Goal: Transaction & Acquisition: Purchase product/service

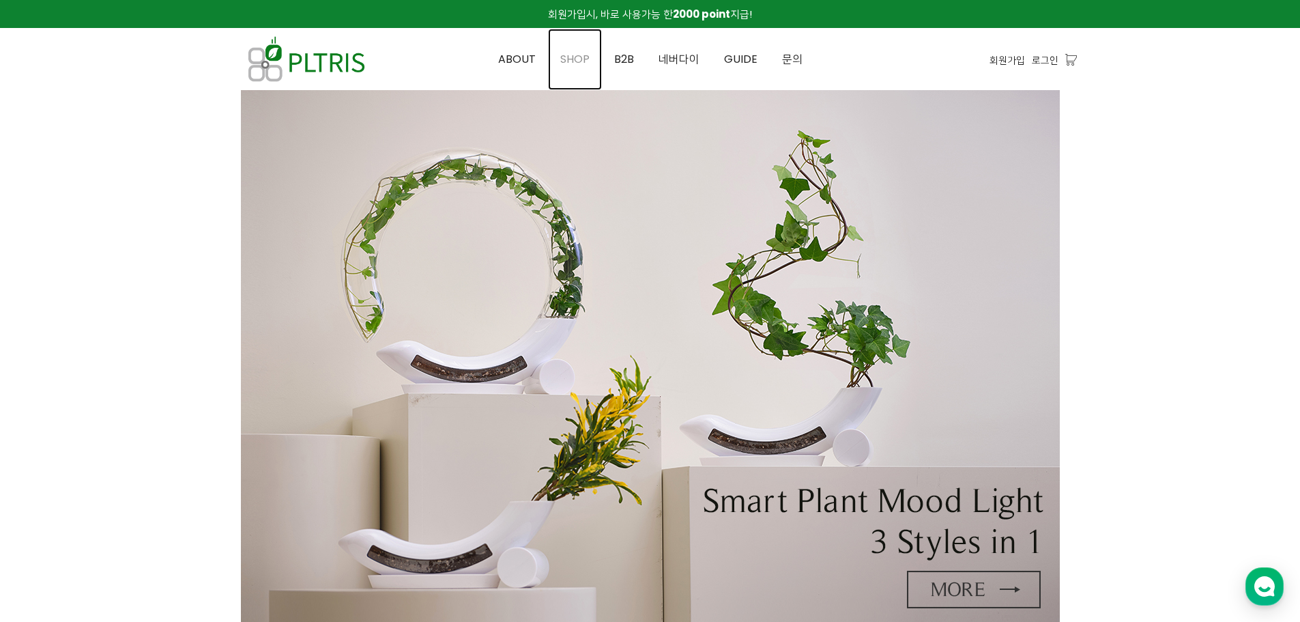
click at [582, 63] on span "SHOP" at bounding box center [574, 59] width 29 height 16
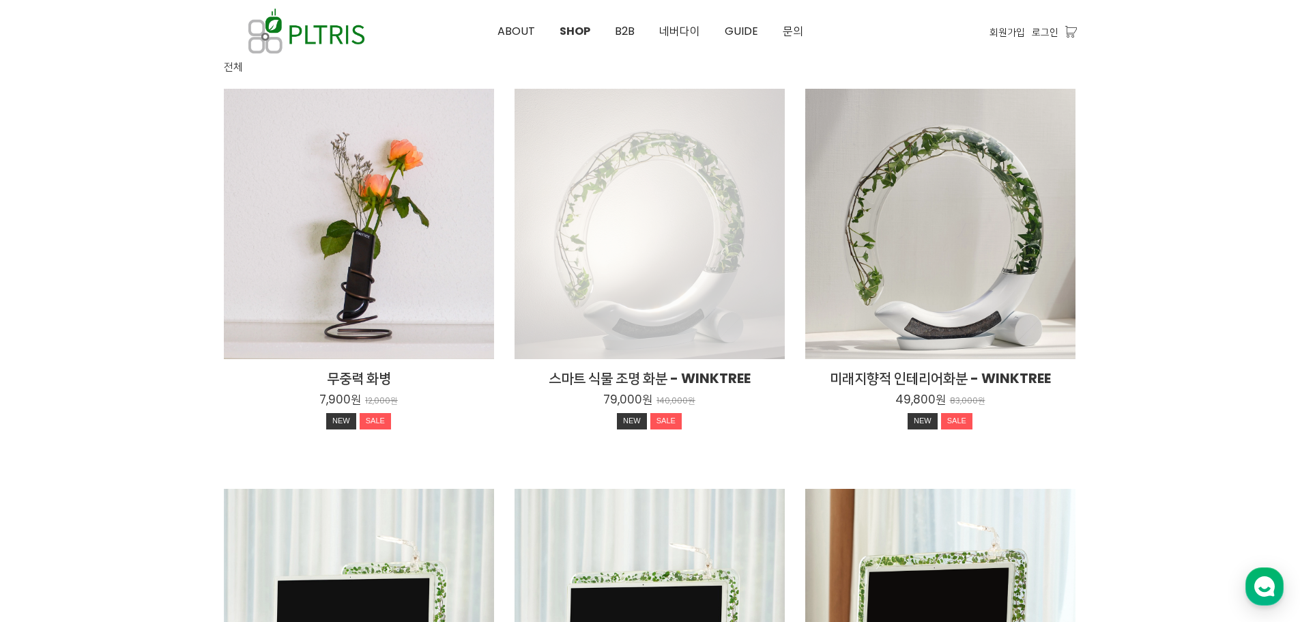
scroll to position [68, 0]
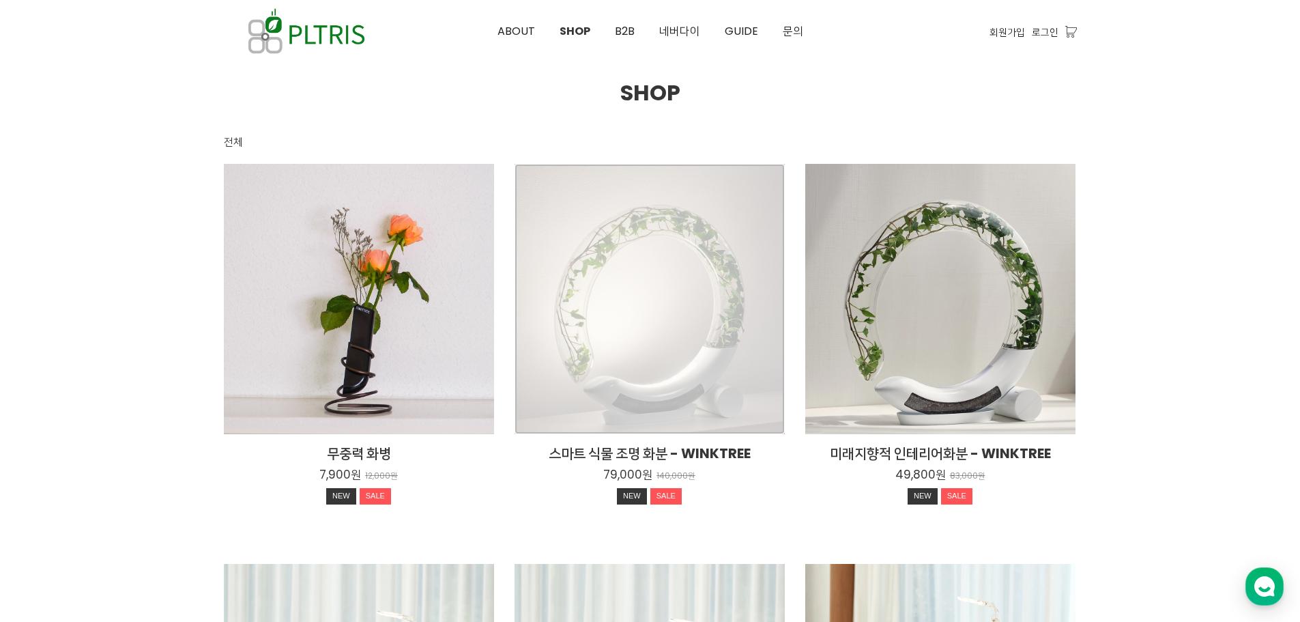
click at [687, 364] on div "스마트 식물 조명 화분 - WINKTREE 79,000원 140,000원 NEW SALE" at bounding box center [649, 299] width 270 height 270
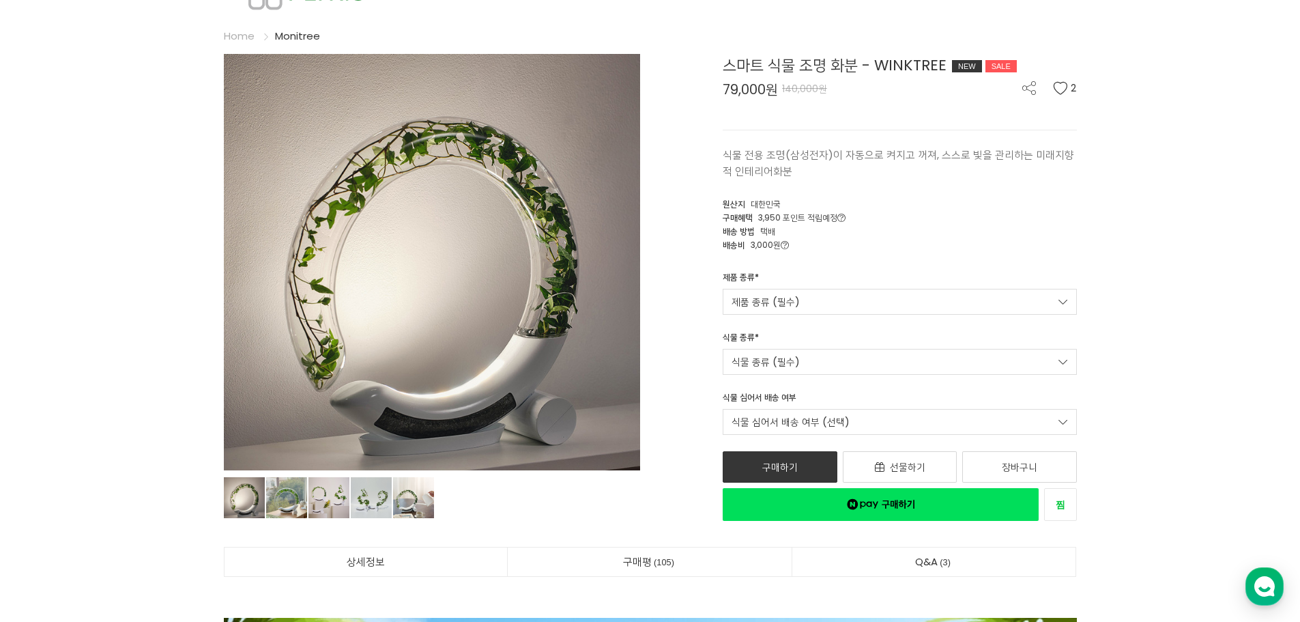
scroll to position [68, 0]
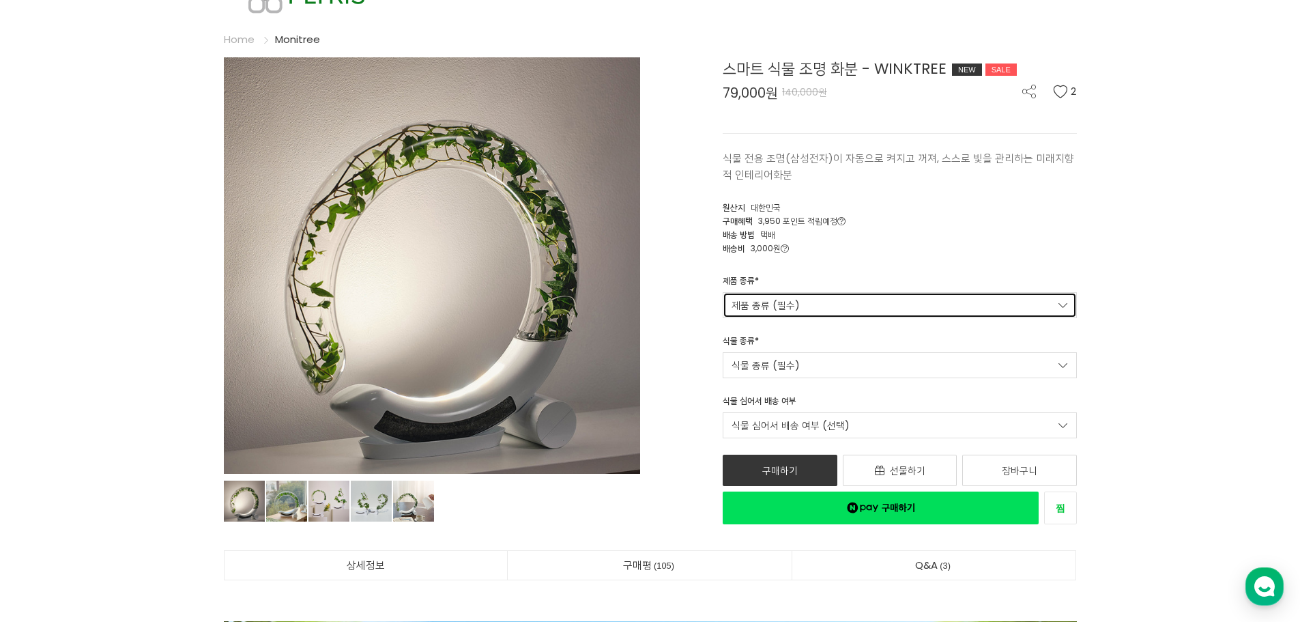
click at [807, 303] on link "제품 종류 (필수)" at bounding box center [900, 305] width 354 height 26
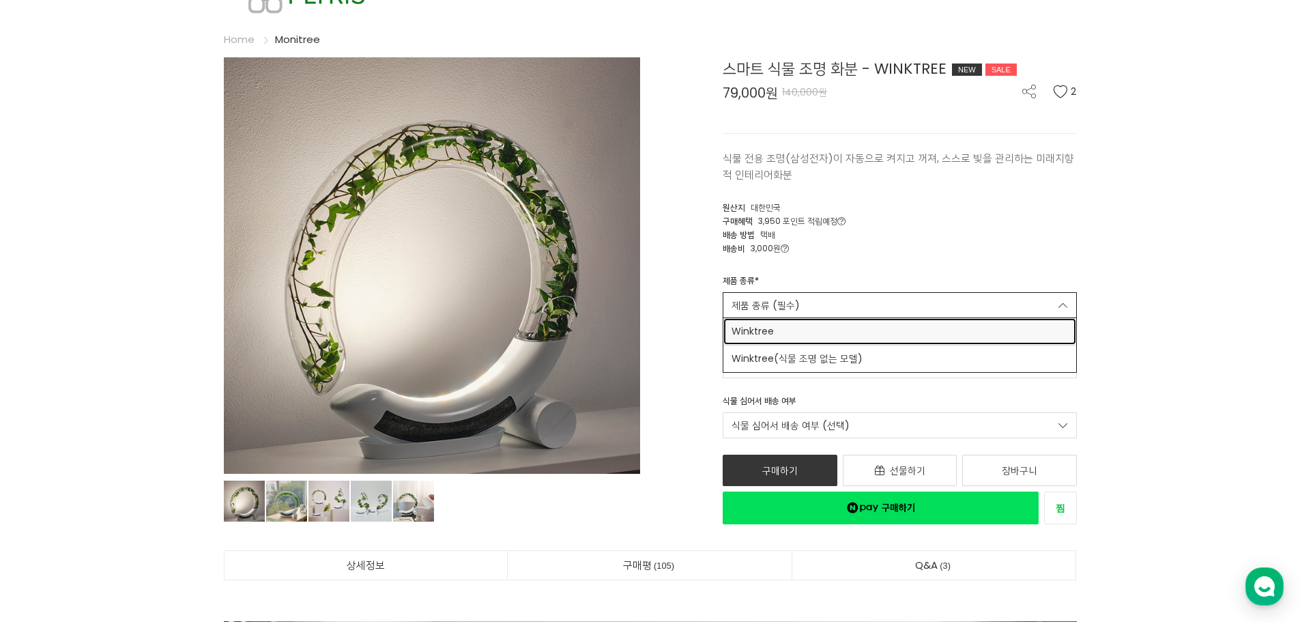
click at [794, 325] on span "Winktree" at bounding box center [899, 331] width 336 height 14
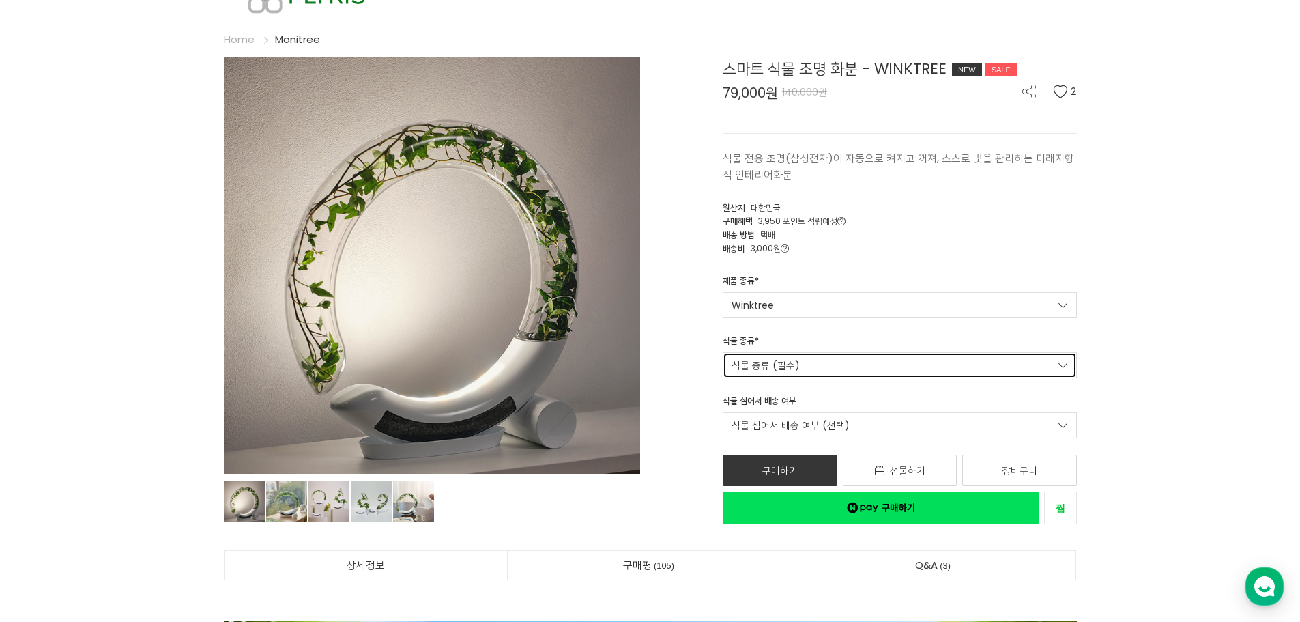
click at [815, 362] on link "식물 종류 (필수)" at bounding box center [900, 365] width 354 height 26
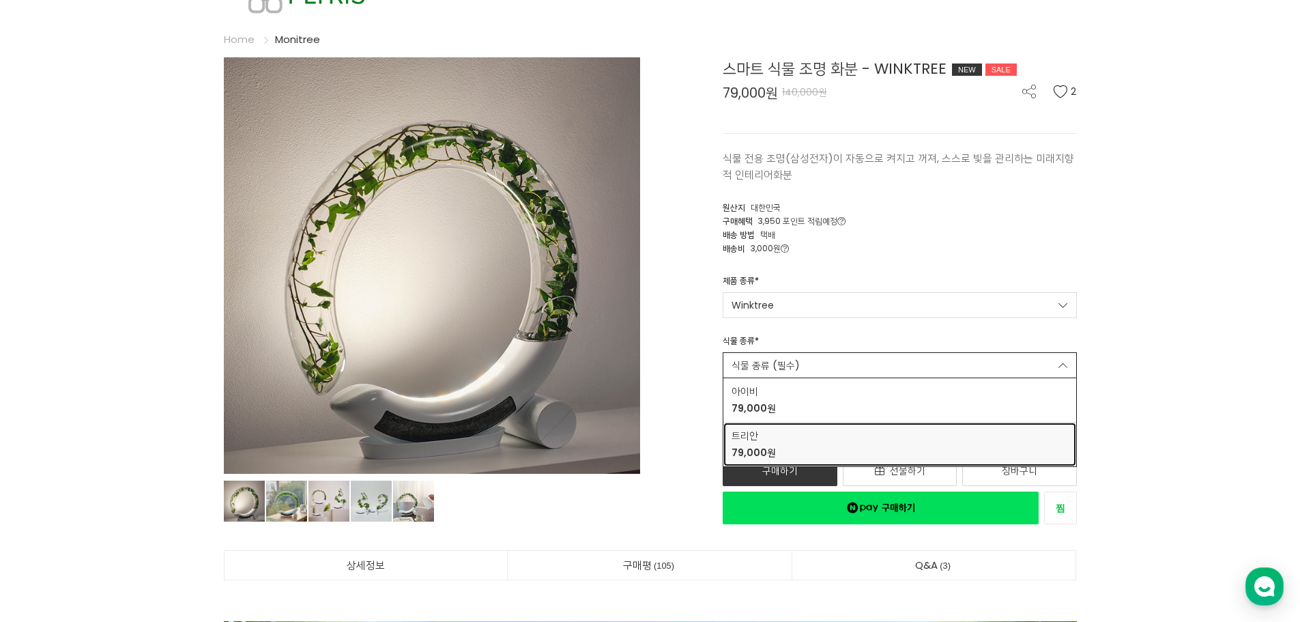
click at [813, 440] on div "트리안 79,000원" at bounding box center [899, 443] width 336 height 31
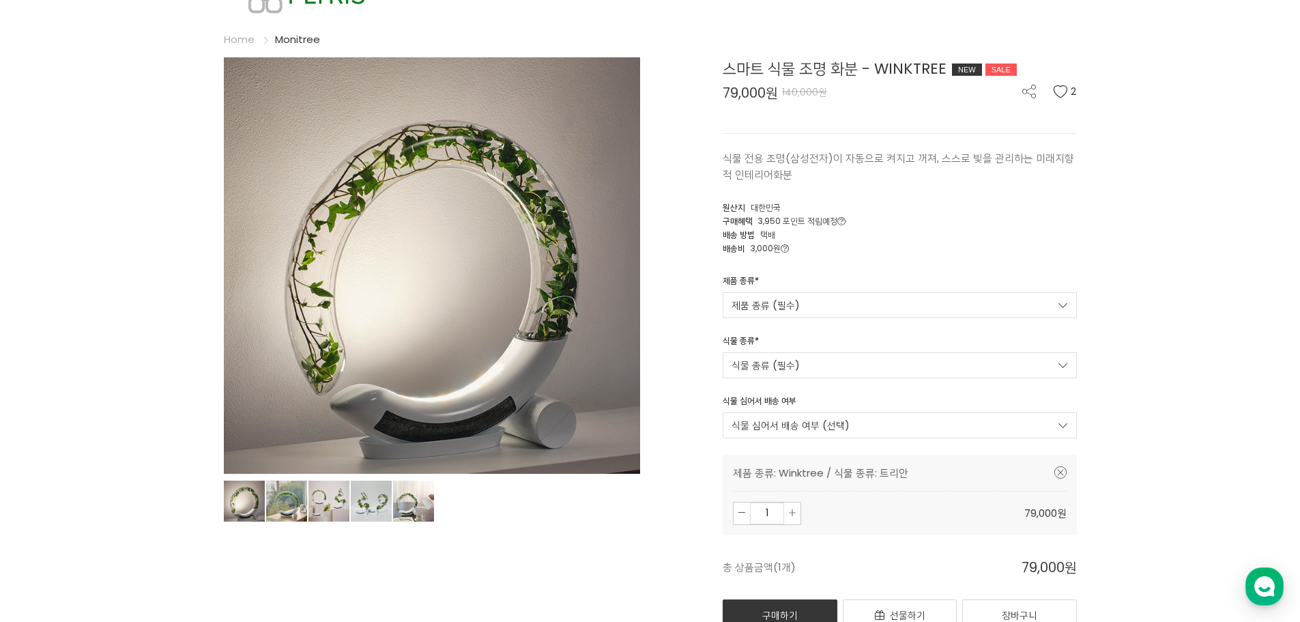
click at [810, 415] on link "식물 심어서 배송 여부 (선택)" at bounding box center [900, 425] width 354 height 26
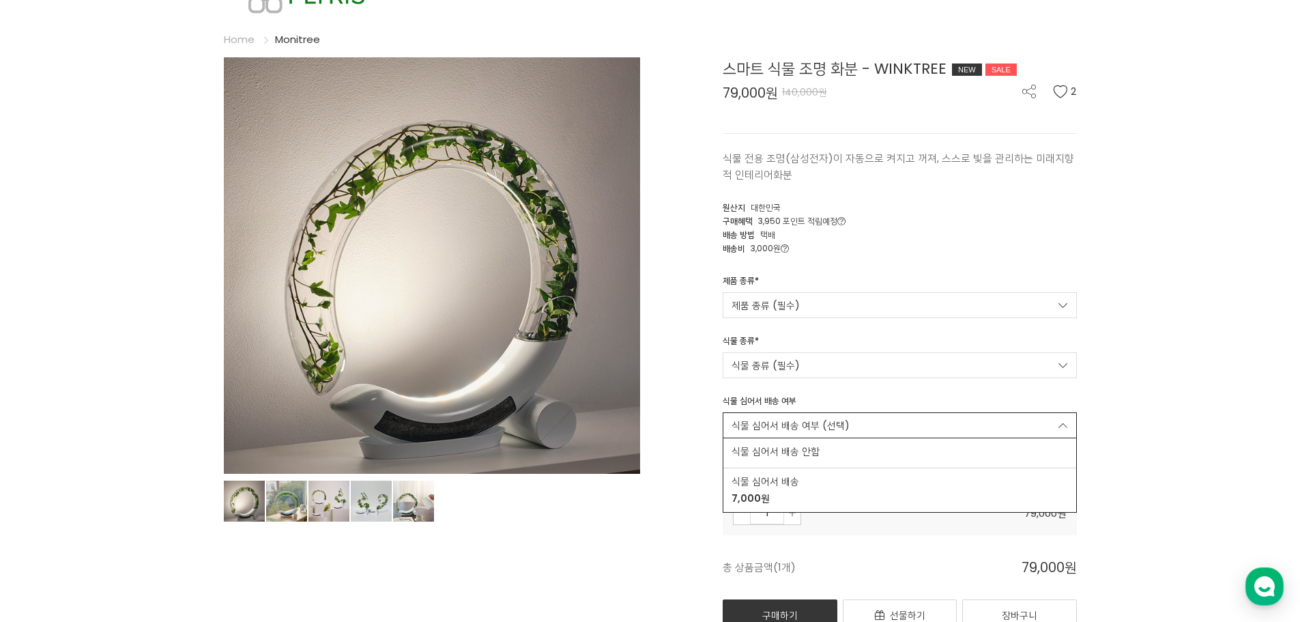
click at [695, 462] on div "스마트 식물 조명 화분 - WINKTREE NEW SALE 79,000원 140,000원 2 식물 전용 조명(삼성전자)이 자동으로 켜지고 꺼져…" at bounding box center [868, 362] width 416 height 611
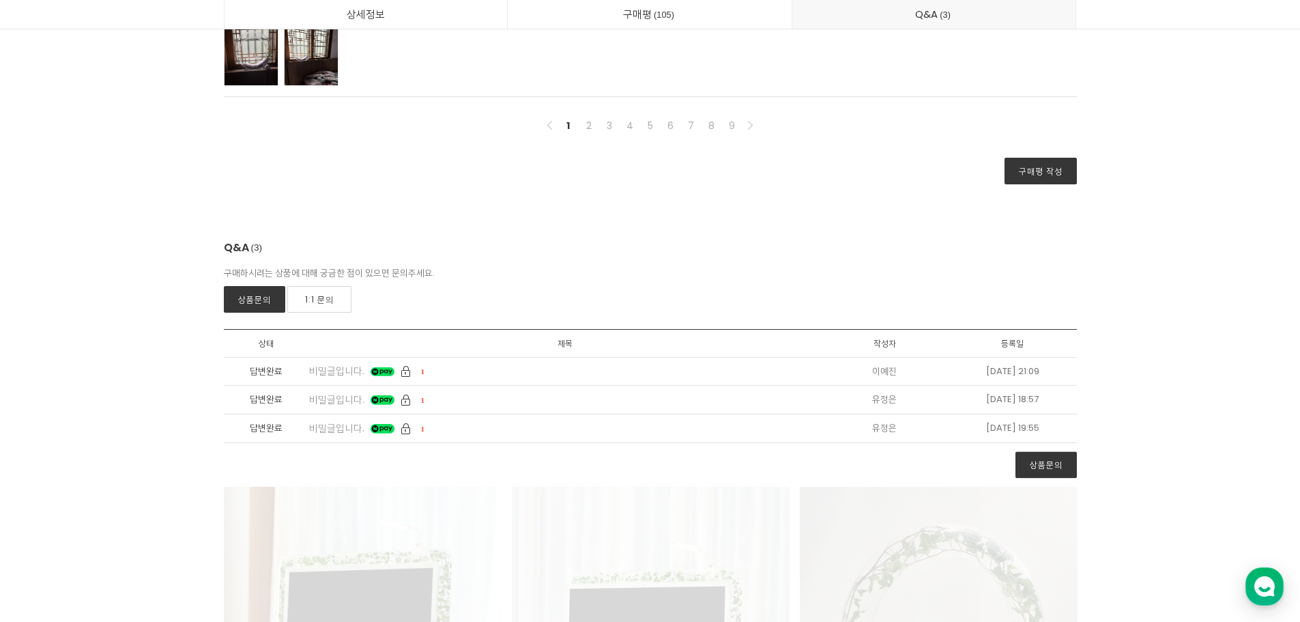
scroll to position [35176, 0]
